Goal: Information Seeking & Learning: Find specific fact

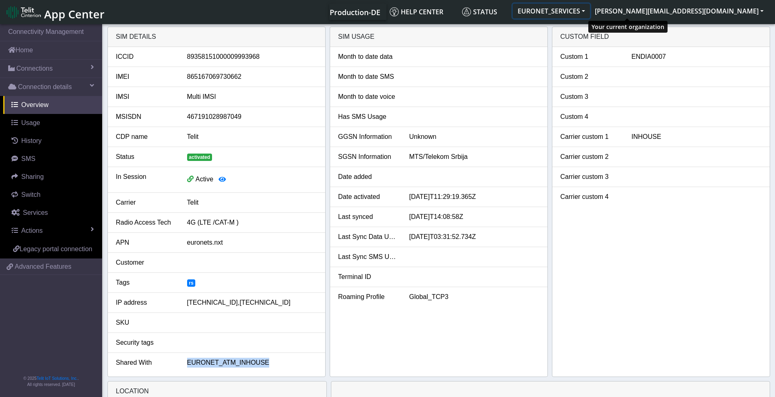
click at [590, 9] on button "EURONET_SERVICES" at bounding box center [551, 11] width 77 height 15
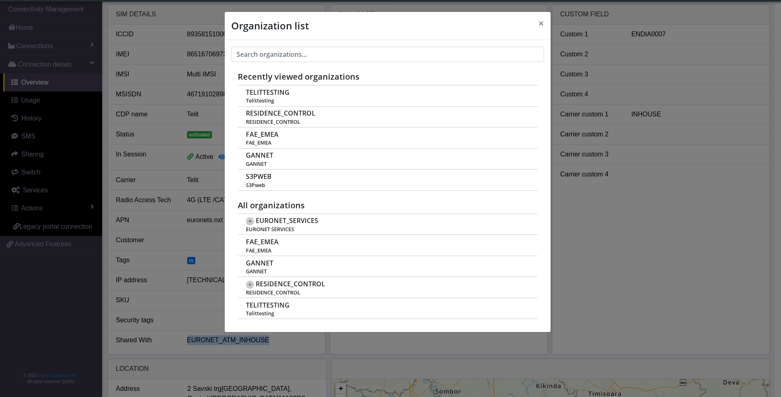
scroll to position [3, 0]
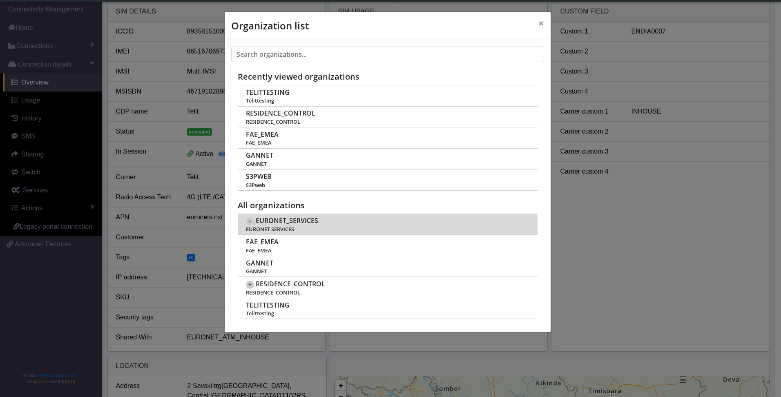
click at [250, 223] on span "+" at bounding box center [250, 221] width 8 height 8
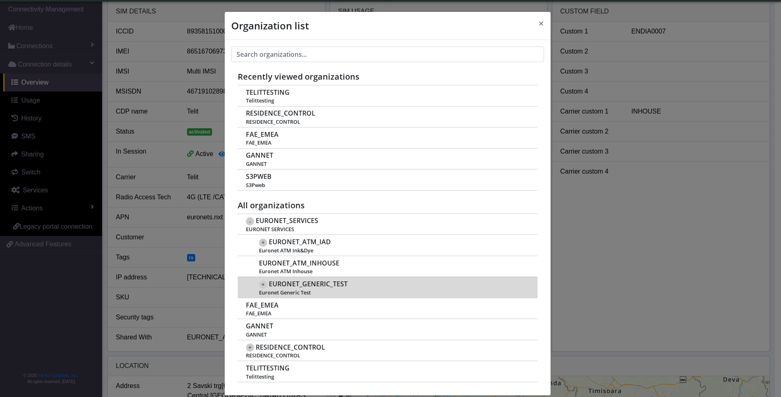
click at [259, 284] on span "+" at bounding box center [263, 285] width 8 height 8
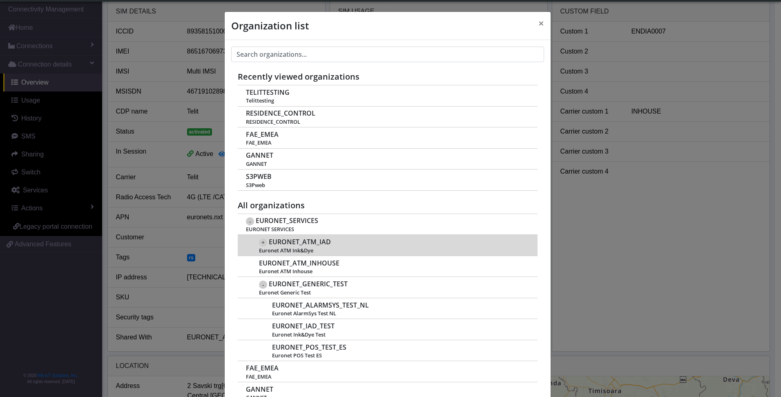
click at [262, 241] on span "+" at bounding box center [263, 243] width 8 height 8
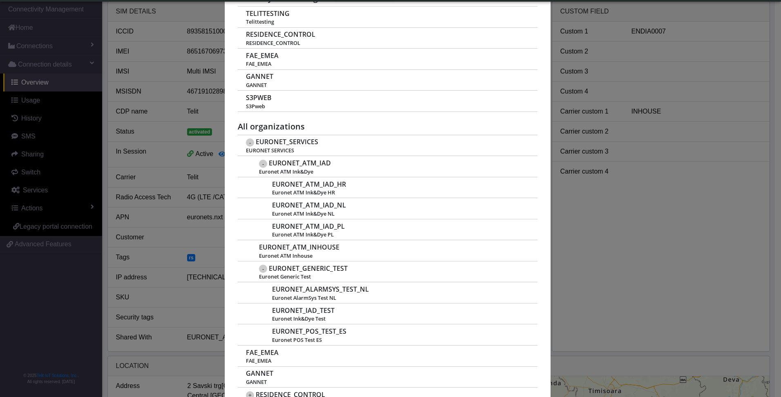
scroll to position [92, 0]
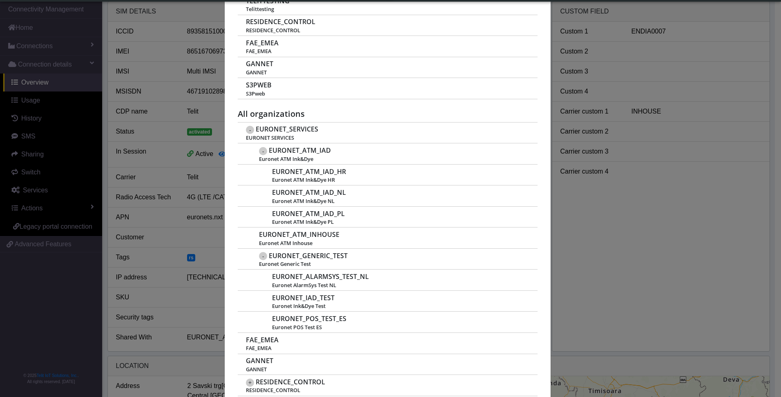
click at [232, 141] on div "Recently viewed organizations TELITTESTING Telittesting RESIDENCE_CONTROL RESID…" at bounding box center [388, 190] width 326 height 482
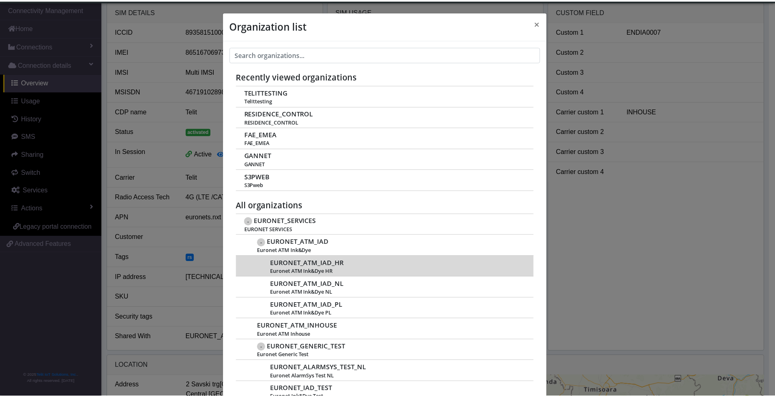
scroll to position [0, 0]
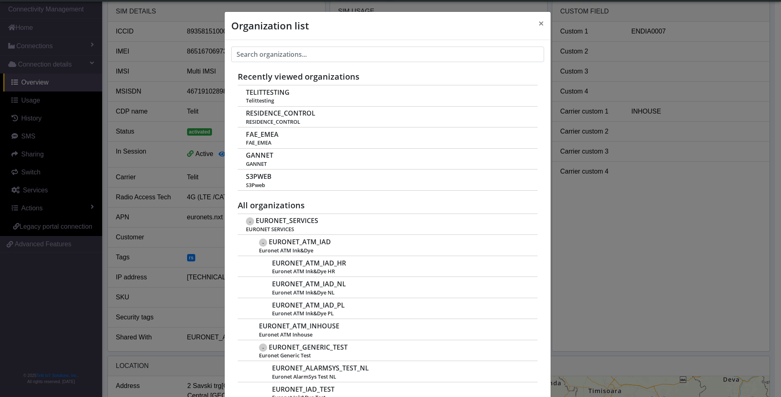
click at [144, 305] on div "Organization list × Recently viewed organizations TELITTESTING Telittesting RES…" at bounding box center [390, 198] width 781 height 397
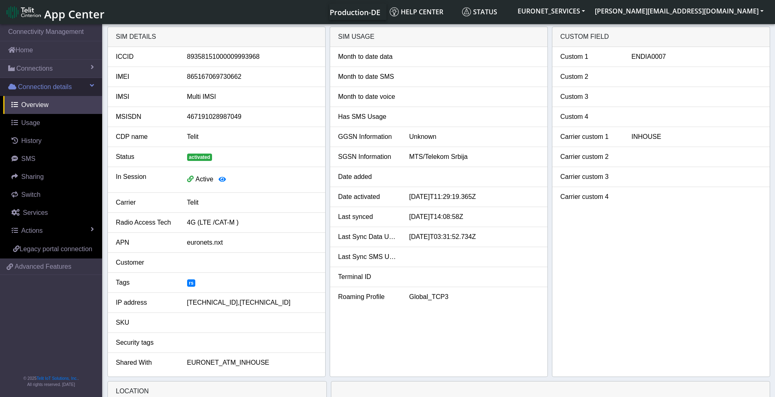
click at [53, 85] on span "Connection details" at bounding box center [45, 87] width 54 height 10
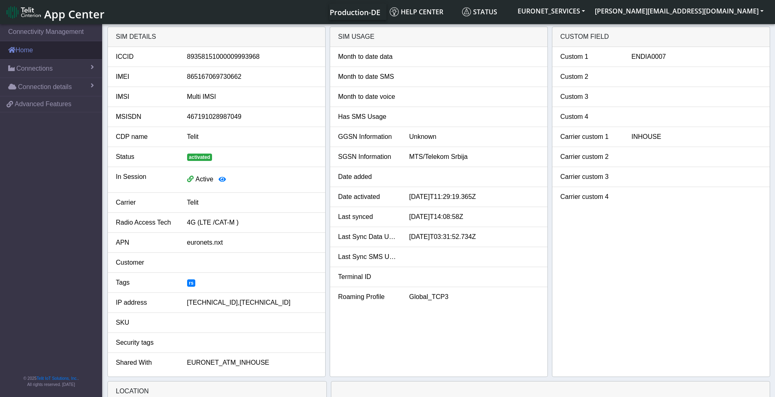
click at [31, 51] on link "Home" at bounding box center [51, 50] width 102 height 18
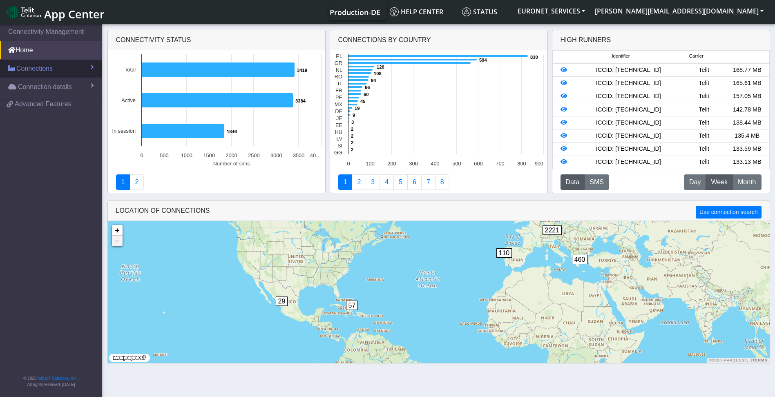
click at [32, 69] on span "Connections" at bounding box center [34, 69] width 36 height 10
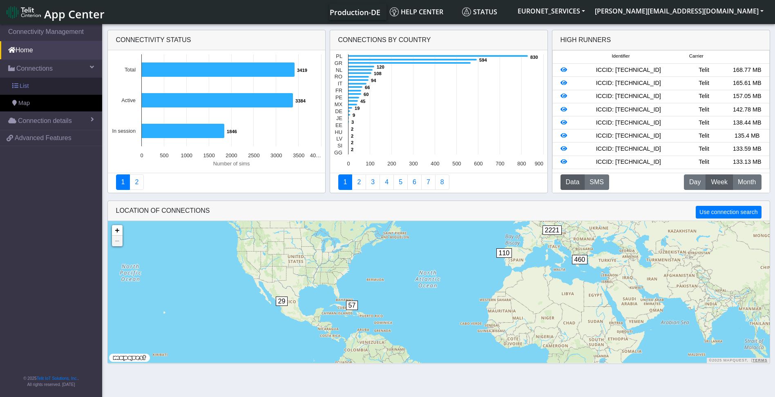
click at [28, 88] on link "List" at bounding box center [51, 86] width 102 height 17
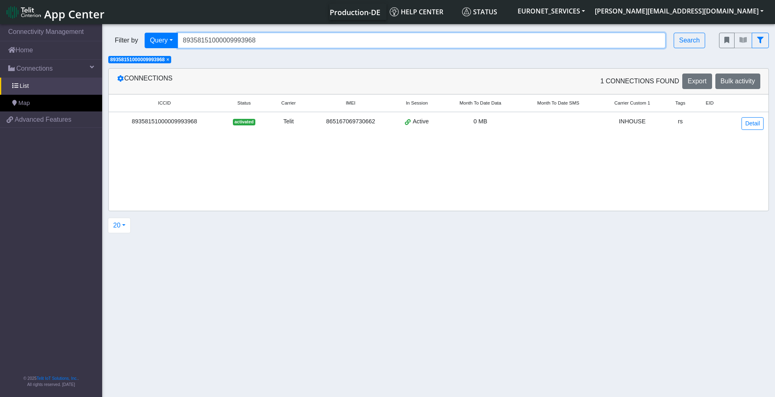
click at [259, 40] on input "89358151000009993968" at bounding box center [422, 41] width 488 height 16
drag, startPoint x: 259, startPoint y: 40, endPoint x: 108, endPoint y: 39, distance: 151.6
click at [108, 39] on div "Filter by Query Query In Session Not connected Tags Country Operator 8935815100…" at bounding box center [407, 41] width 611 height 28
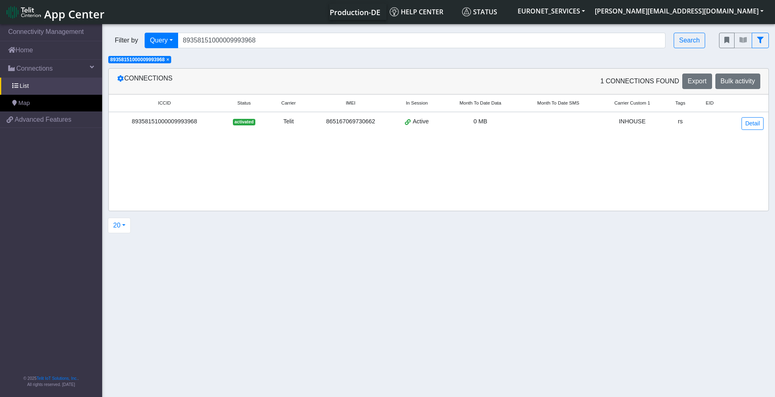
click at [168, 60] on span "×" at bounding box center [167, 60] width 3 height 6
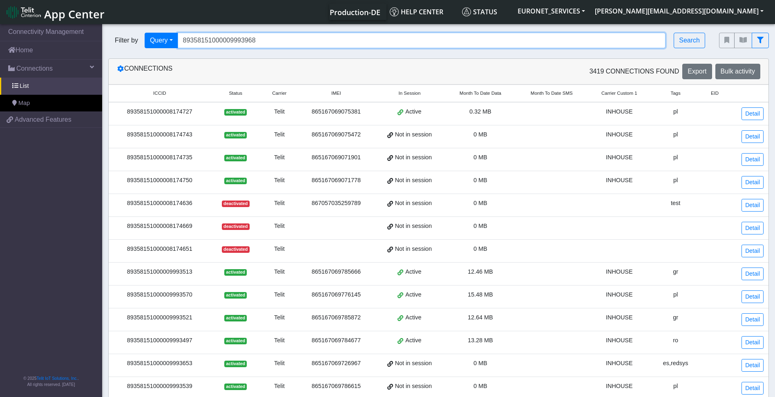
click at [213, 41] on input "89358151000009993968" at bounding box center [422, 41] width 488 height 16
paste input "2715372"
type input "89358151000027153728"
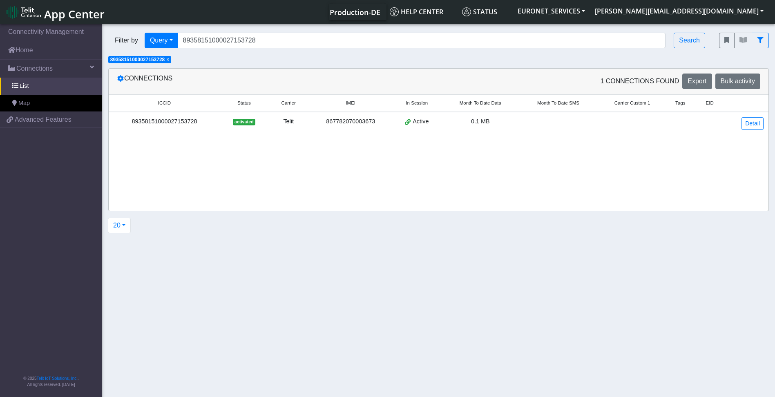
click at [178, 122] on div "89358151000027153728" at bounding box center [165, 121] width 102 height 9
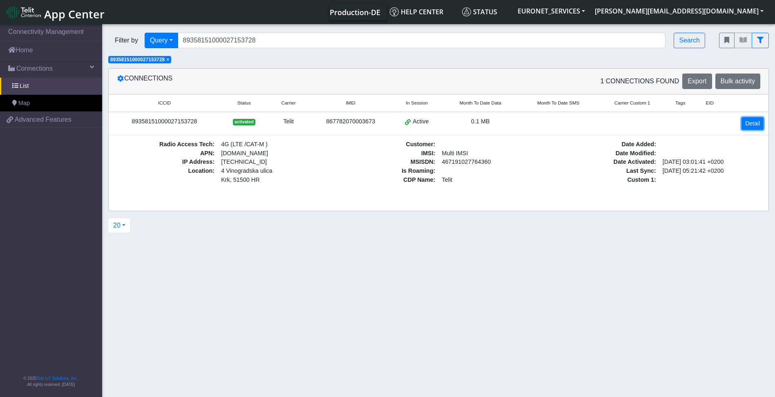
click at [751, 120] on link "Detail" at bounding box center [753, 123] width 22 height 13
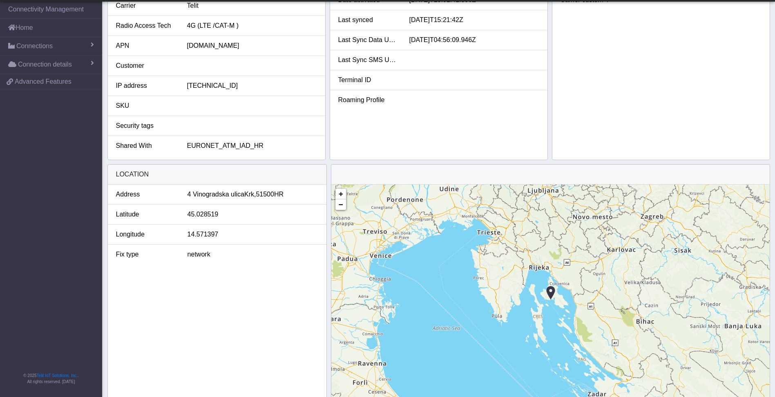
scroll to position [175, 0]
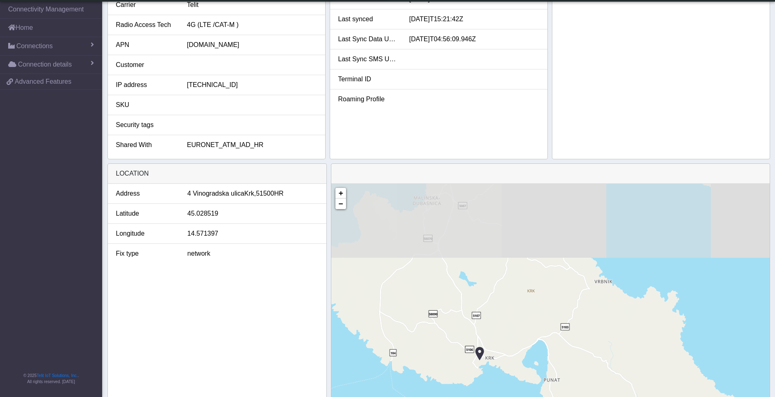
drag, startPoint x: 639, startPoint y: 219, endPoint x: 622, endPoint y: 346, distance: 128.3
click at [622, 346] on div "+ − ©2025 MapQuest, | Terms" at bounding box center [550, 298] width 438 height 229
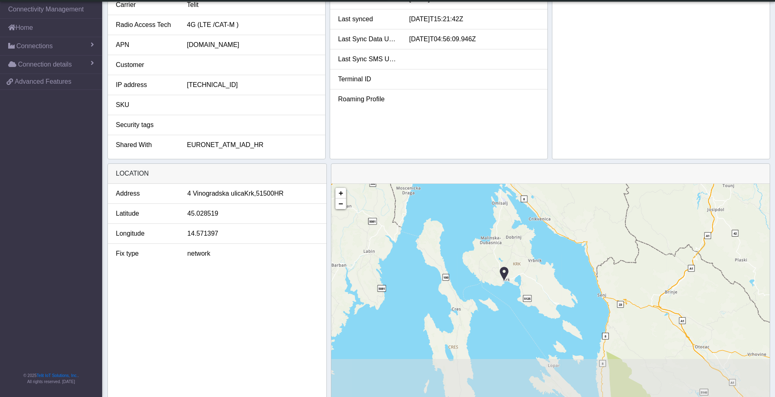
drag, startPoint x: 640, startPoint y: 363, endPoint x: 568, endPoint y: 297, distance: 97.8
click at [568, 297] on div "+ − ©2025 MapQuest, | Terms" at bounding box center [550, 298] width 438 height 229
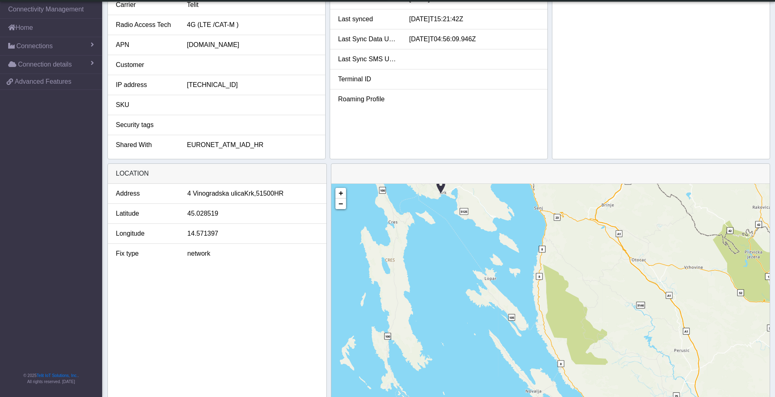
drag, startPoint x: 568, startPoint y: 297, endPoint x: 497, endPoint y: 201, distance: 119.6
click at [497, 201] on div "+ − ©2025 MapQuest, | Terms" at bounding box center [550, 298] width 438 height 229
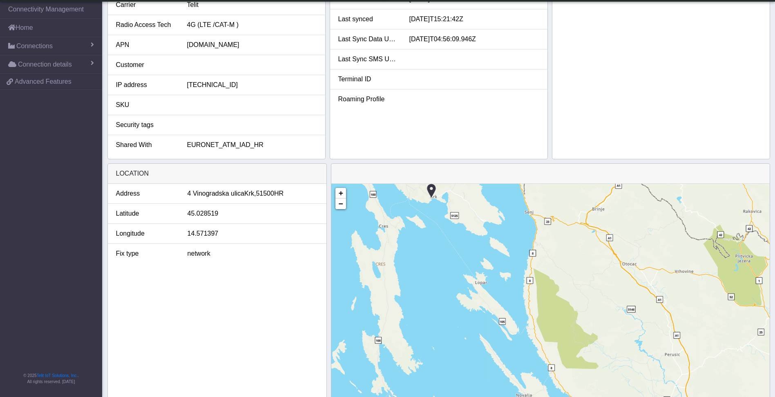
drag, startPoint x: 543, startPoint y: 323, endPoint x: 542, endPoint y: 336, distance: 13.5
click at [542, 336] on div "+ − ©2025 MapQuest, | Terms" at bounding box center [550, 298] width 438 height 229
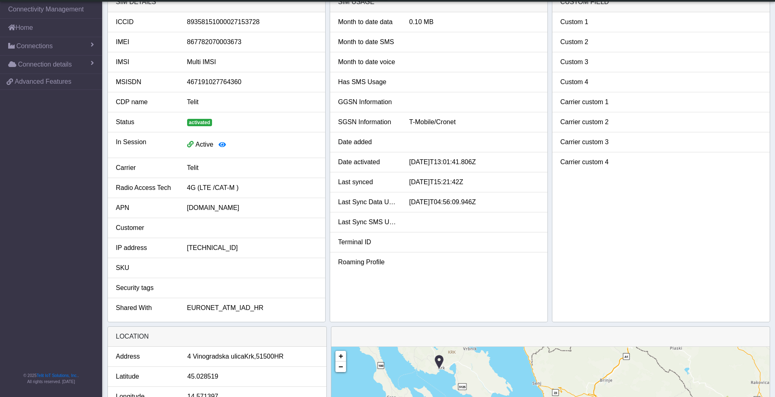
scroll to position [0, 0]
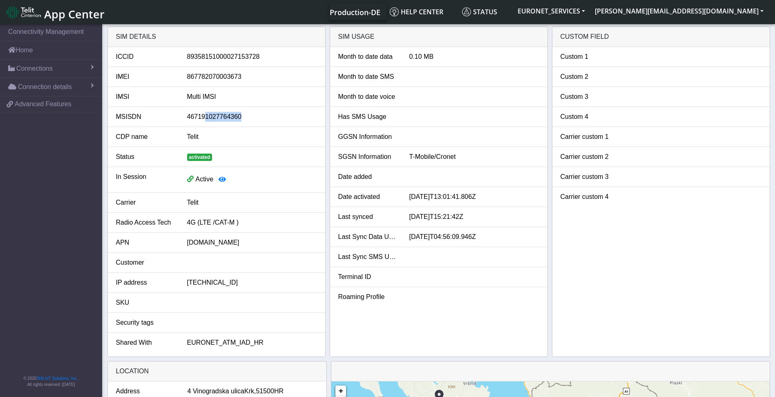
drag, startPoint x: 232, startPoint y: 116, endPoint x: 205, endPoint y: 116, distance: 27.0
click at [205, 116] on div "467191027764360" at bounding box center [252, 117] width 142 height 10
drag, startPoint x: 205, startPoint y: 116, endPoint x: 303, endPoint y: 30, distance: 130.3
click at [303, 30] on div "SIM details" at bounding box center [216, 37] width 217 height 20
drag, startPoint x: 245, startPoint y: 76, endPoint x: 178, endPoint y: 75, distance: 67.4
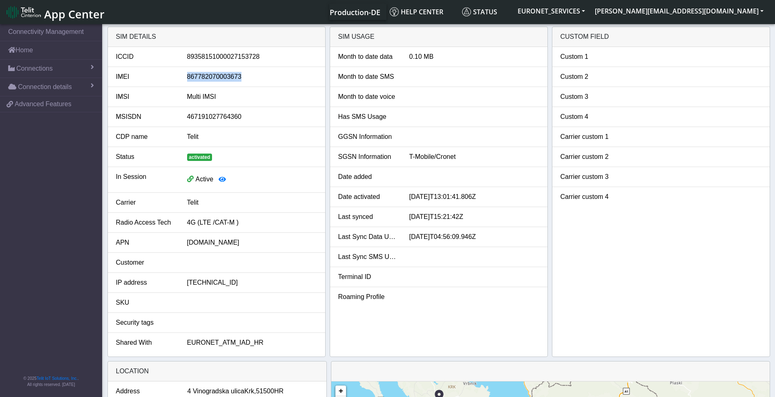
click at [178, 75] on div "IMEI 867782070003673" at bounding box center [216, 77] width 213 height 10
copy div "867782070003673"
click at [47, 105] on span "Advanced Features" at bounding box center [43, 104] width 57 height 10
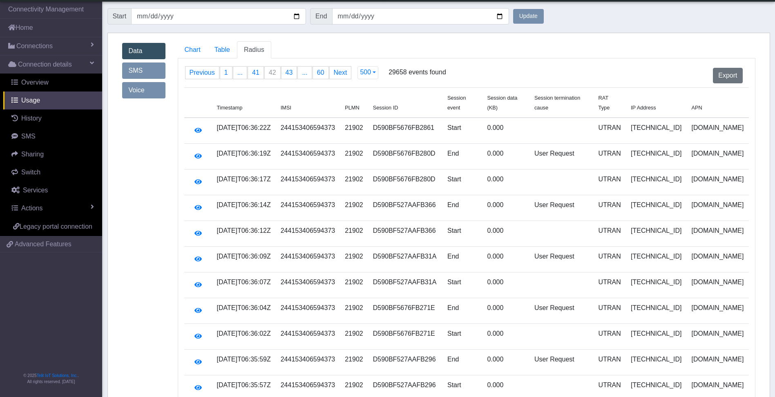
scroll to position [3523, 0]
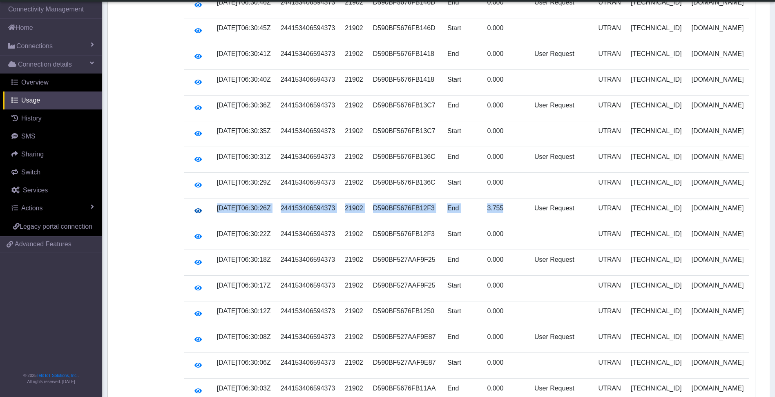
drag, startPoint x: 518, startPoint y: 199, endPoint x: 198, endPoint y: 198, distance: 320.7
click at [198, 199] on tr "[DATE]T06:30:26Z 244153406594373 21902 D590BF5676FB12F3 End 3.755 User Request …" at bounding box center [466, 212] width 565 height 26
click at [528, 160] on td "0.000" at bounding box center [505, 160] width 47 height 26
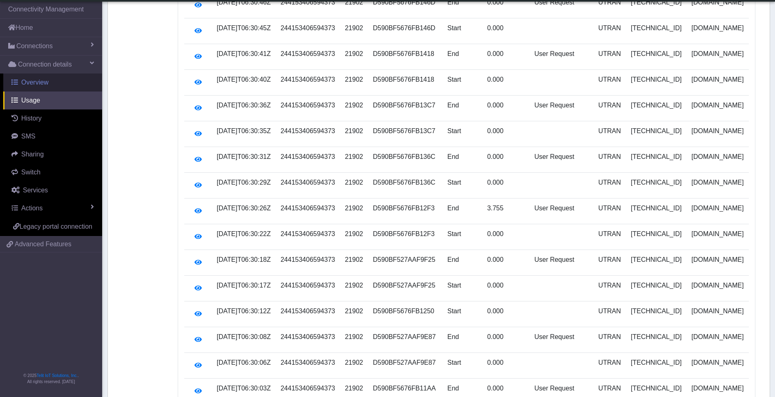
click at [35, 83] on span "Overview" at bounding box center [34, 82] width 27 height 7
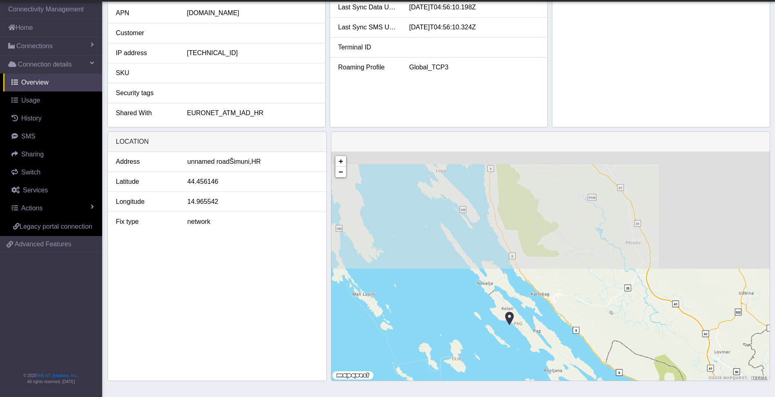
drag, startPoint x: 592, startPoint y: 200, endPoint x: 592, endPoint y: 327, distance: 126.7
click at [593, 327] on div "+ − ©2025 MapQuest, | Terms" at bounding box center [550, 266] width 438 height 229
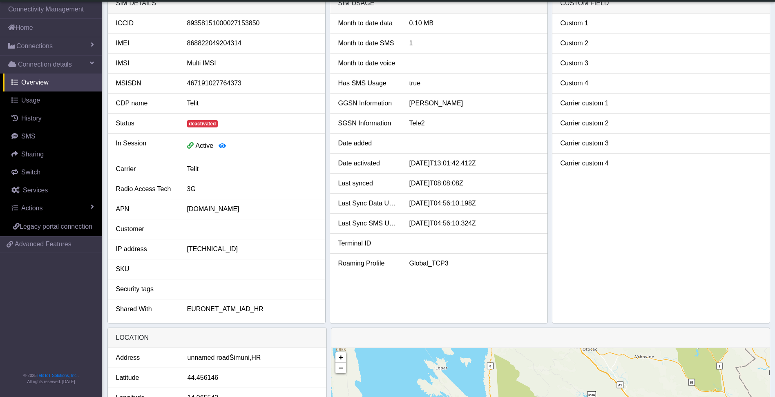
scroll to position [0, 0]
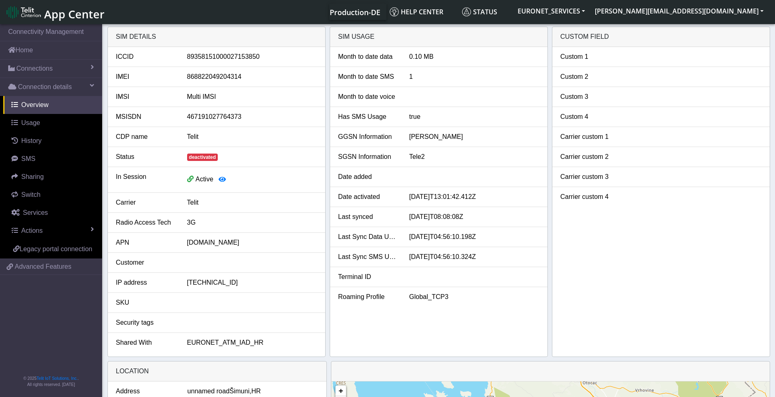
drag, startPoint x: 782, startPoint y: 258, endPoint x: 771, endPoint y: 247, distance: 16.2
click at [766, 258] on html "App Center Production-DE Help center Status EURONET_SERVICES [PERSON_NAME][EMAI…" at bounding box center [387, 198] width 775 height 397
